Goal: Check status: Check status

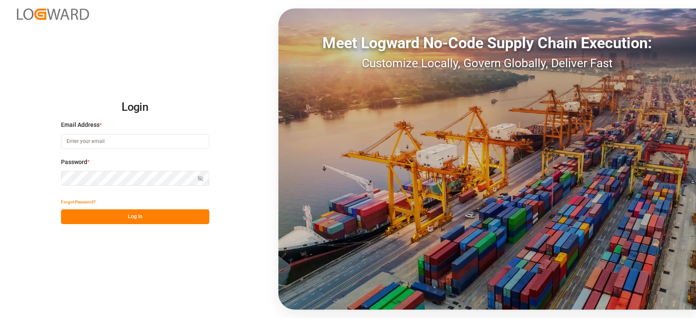
type input "bianca.grotefeld@melitta.de"
click at [141, 217] on button "Log In" at bounding box center [135, 217] width 148 height 15
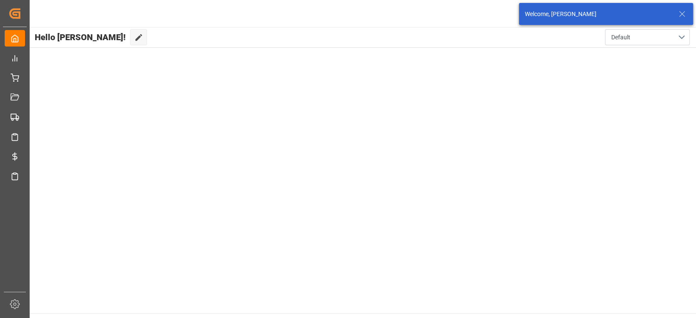
click at [681, 13] on icon at bounding box center [682, 14] width 10 height 10
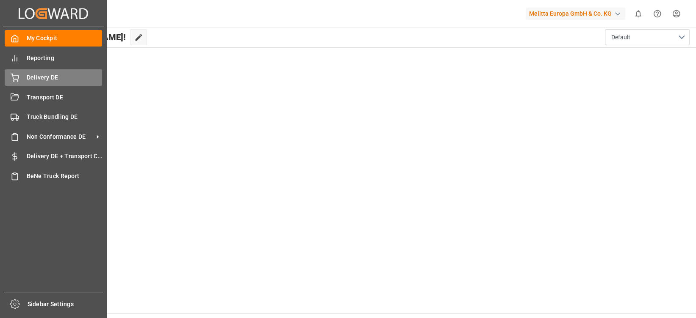
click at [14, 80] on icon at bounding box center [15, 78] width 8 height 8
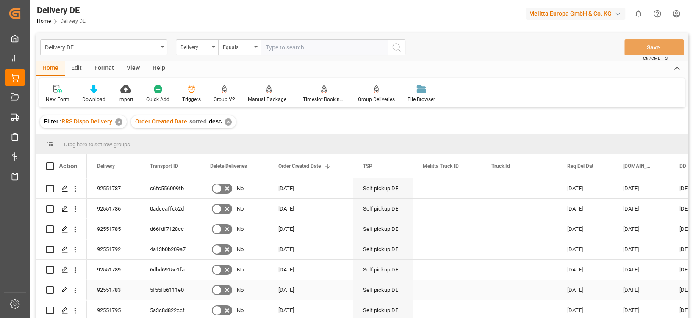
click at [161, 290] on div "5f55fb6111e0" at bounding box center [170, 290] width 60 height 20
click at [175, 224] on div "d66fdf7128cc" at bounding box center [170, 229] width 60 height 20
click at [176, 210] on div "0adceaffc52d" at bounding box center [170, 209] width 60 height 20
click at [167, 189] on div "c6fc556009fb" at bounding box center [170, 189] width 60 height 20
click at [174, 269] on div "6dbd6915e1fa" at bounding box center [170, 270] width 60 height 20
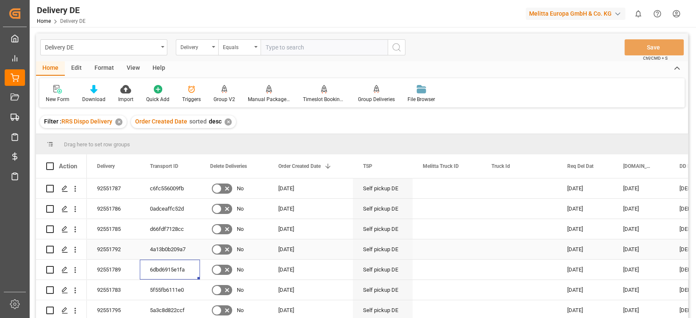
click at [166, 241] on div "4a13b0b209a7" at bounding box center [170, 250] width 60 height 20
click at [176, 308] on div "5a3c8d822ccf" at bounding box center [170, 311] width 60 height 20
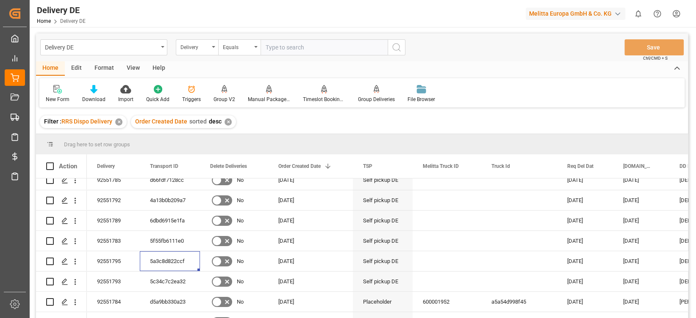
scroll to position [55, 0]
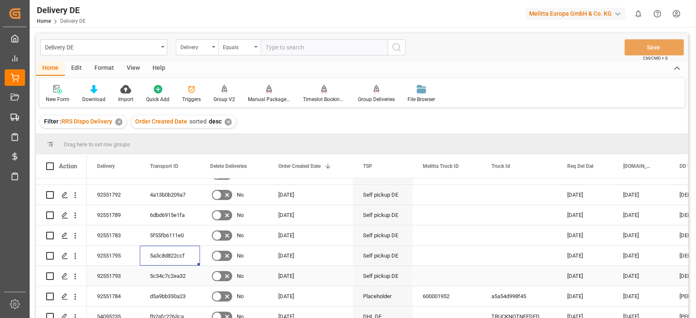
click at [113, 276] on div "92551793" at bounding box center [113, 276] width 53 height 20
click at [160, 273] on div "5c34c7c2ea32" at bounding box center [170, 276] width 60 height 20
click at [277, 46] on input "text" at bounding box center [323, 47] width 127 height 16
paste input "92551791"
type input "92551791"
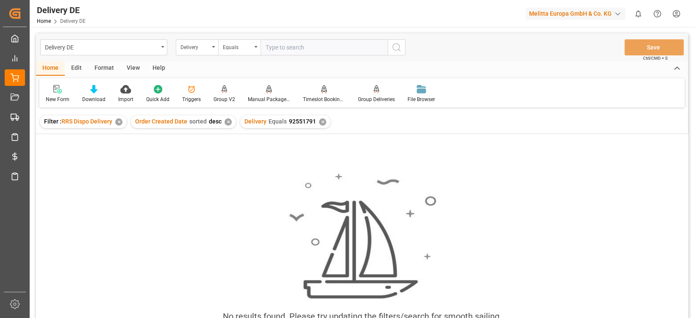
click at [319, 122] on div "✕" at bounding box center [322, 122] width 7 height 7
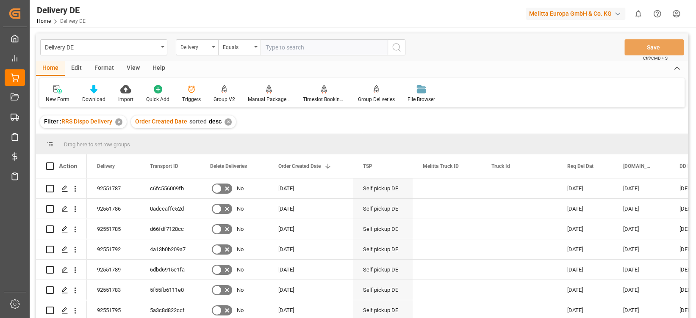
click at [312, 44] on input "text" at bounding box center [323, 47] width 127 height 16
paste input "92551791"
click at [316, 43] on input "92551791" at bounding box center [323, 47] width 127 height 16
type input "92551794"
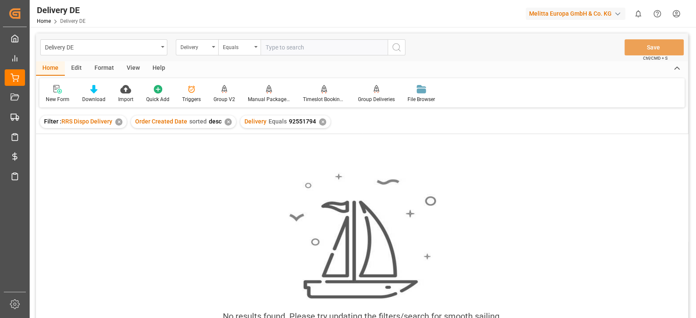
click at [319, 122] on div "✕" at bounding box center [322, 122] width 7 height 7
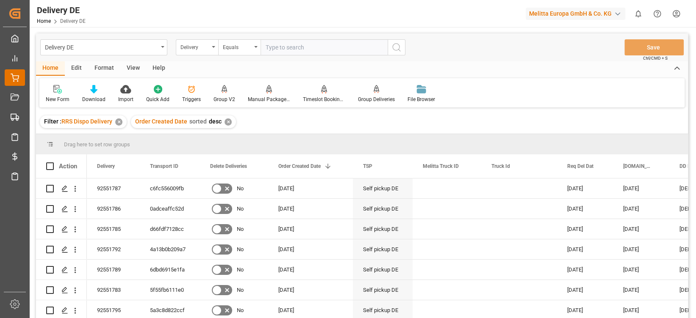
click at [19, 76] on div "Delivery DE Delivery DE" at bounding box center [15, 77] width 20 height 17
click at [304, 50] on input "text" at bounding box center [323, 47] width 127 height 16
paste input "92551791"
type input "92551791"
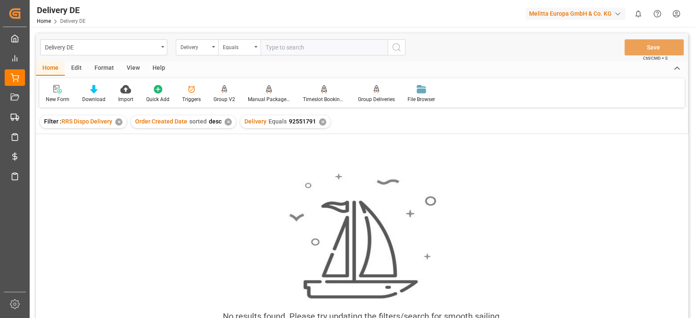
click at [319, 121] on div "✕" at bounding box center [322, 122] width 7 height 7
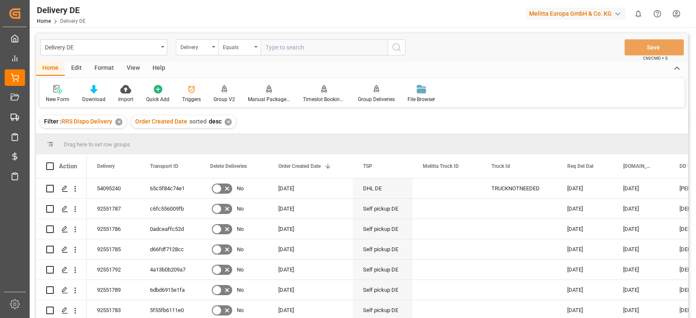
click at [320, 49] on input "text" at bounding box center [323, 47] width 127 height 16
paste input "92551791"
type input "92551794"
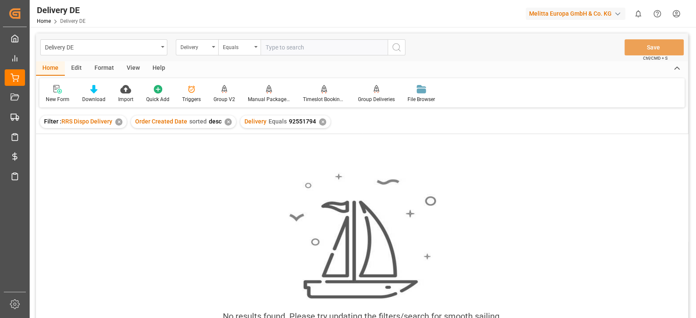
click at [319, 122] on div "✕" at bounding box center [322, 122] width 7 height 7
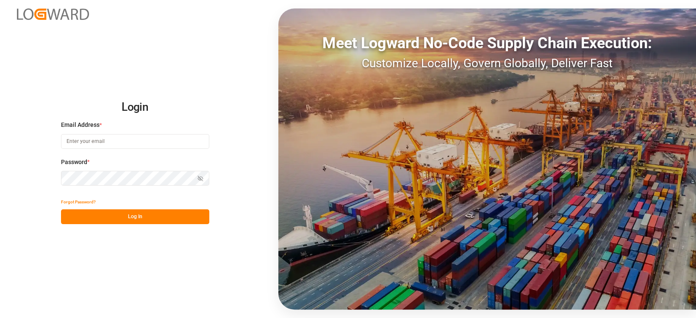
type input "[EMAIL_ADDRESS][DOMAIN_NAME]"
click at [166, 220] on button "Log In" at bounding box center [135, 217] width 148 height 15
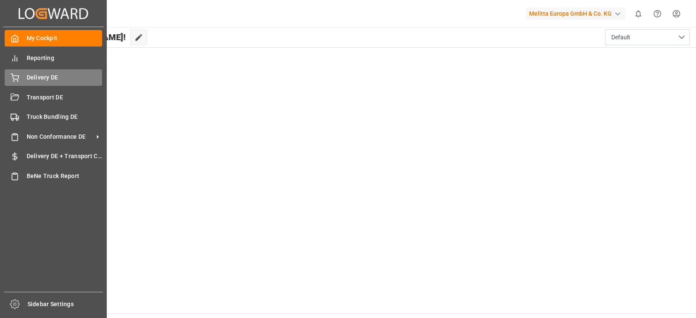
click at [24, 78] on div "Delivery DE Delivery DE" at bounding box center [53, 77] width 97 height 17
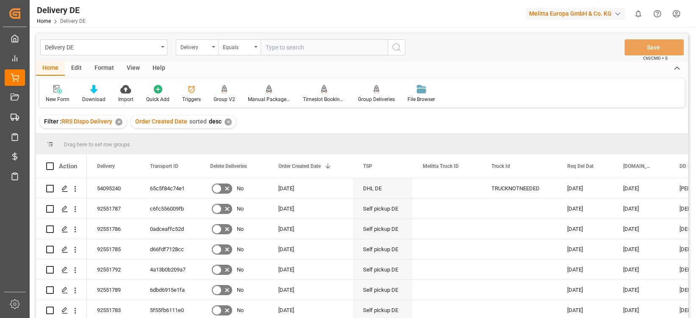
click at [285, 51] on input "text" at bounding box center [323, 47] width 127 height 16
paste input "92551791"
type input "92551791"
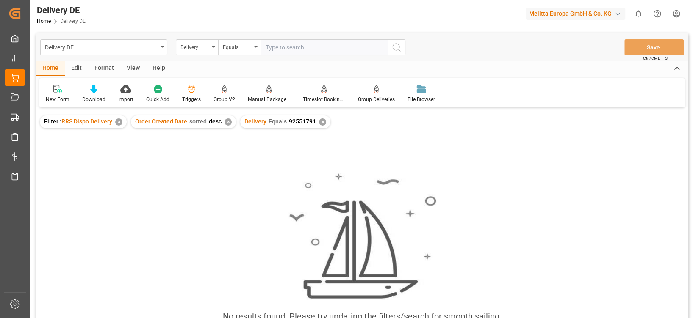
click at [321, 122] on div "✕" at bounding box center [322, 122] width 7 height 7
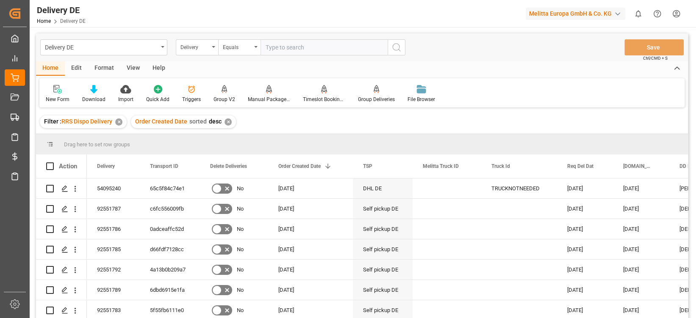
click at [289, 47] on input "text" at bounding box center [323, 47] width 127 height 16
paste input "92551794"
type input "92551794"
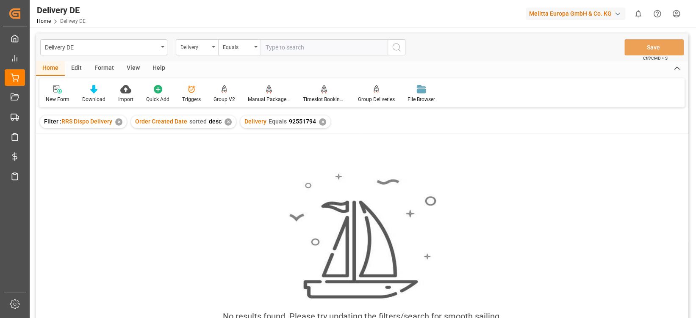
click at [191, 175] on div "No results found. Please try updating the filters/search for smooth sailing." at bounding box center [362, 252] width 652 height 172
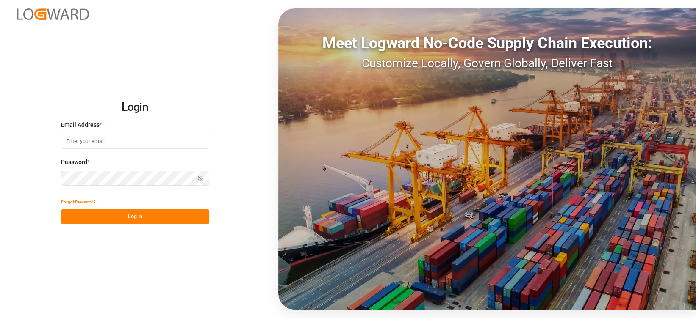
type input "[EMAIL_ADDRESS][DOMAIN_NAME]"
click at [158, 219] on button "Log In" at bounding box center [135, 217] width 148 height 15
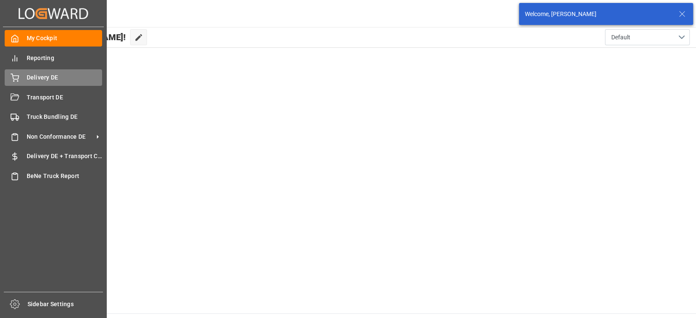
click at [24, 75] on div "Delivery DE Delivery DE" at bounding box center [53, 77] width 97 height 17
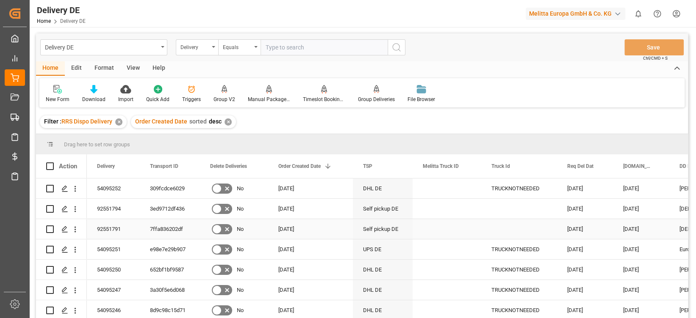
click at [108, 233] on div "92551791" at bounding box center [113, 229] width 53 height 20
click at [155, 227] on div "7ffa836202df" at bounding box center [170, 229] width 60 height 20
click at [159, 207] on div "3ed9712df436" at bounding box center [170, 209] width 60 height 20
